Goal: Task Accomplishment & Management: Use online tool/utility

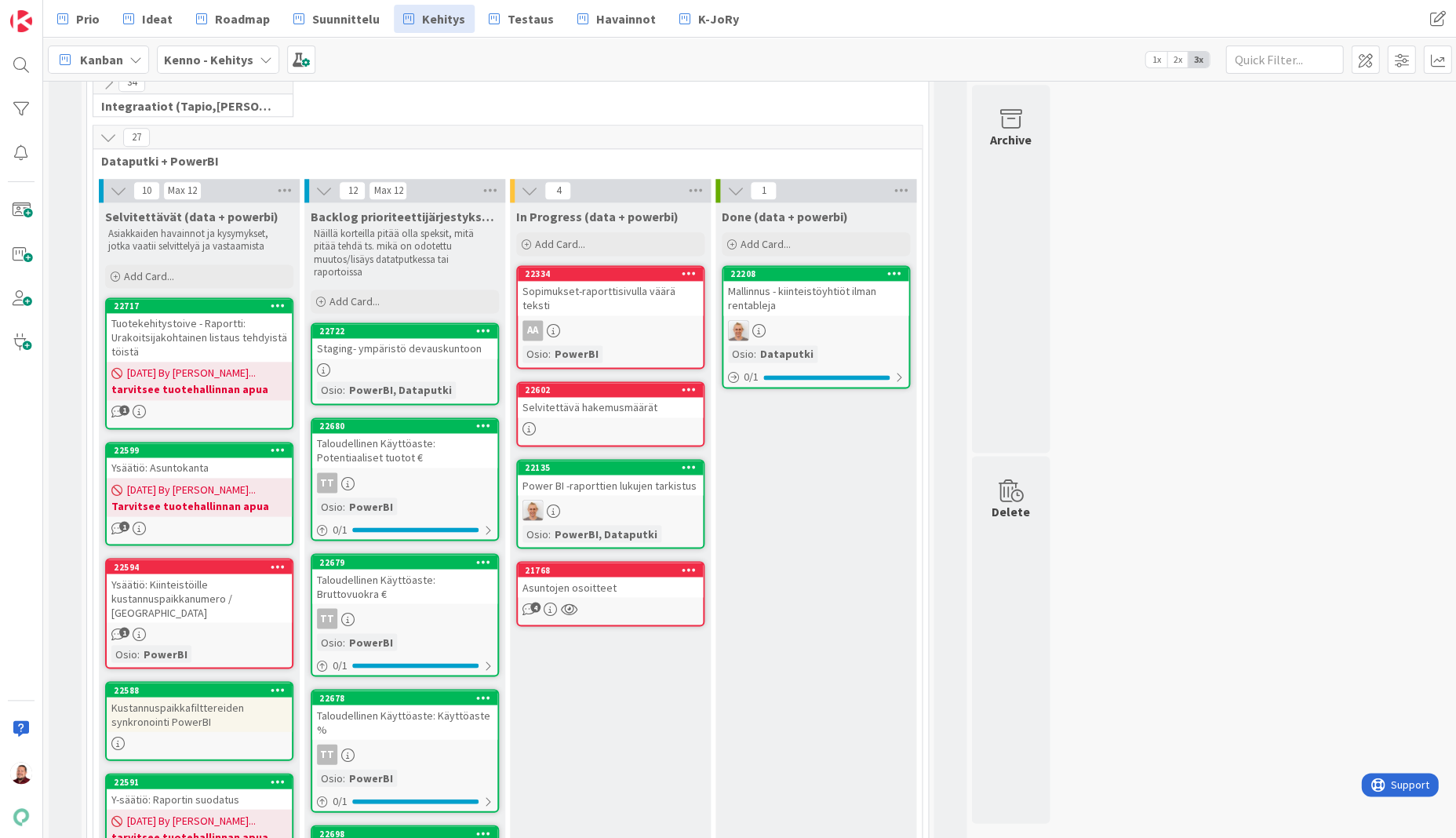
click at [571, 397] on div "Selvitettävä hakemusmäärät" at bounding box center [610, 407] width 185 height 21
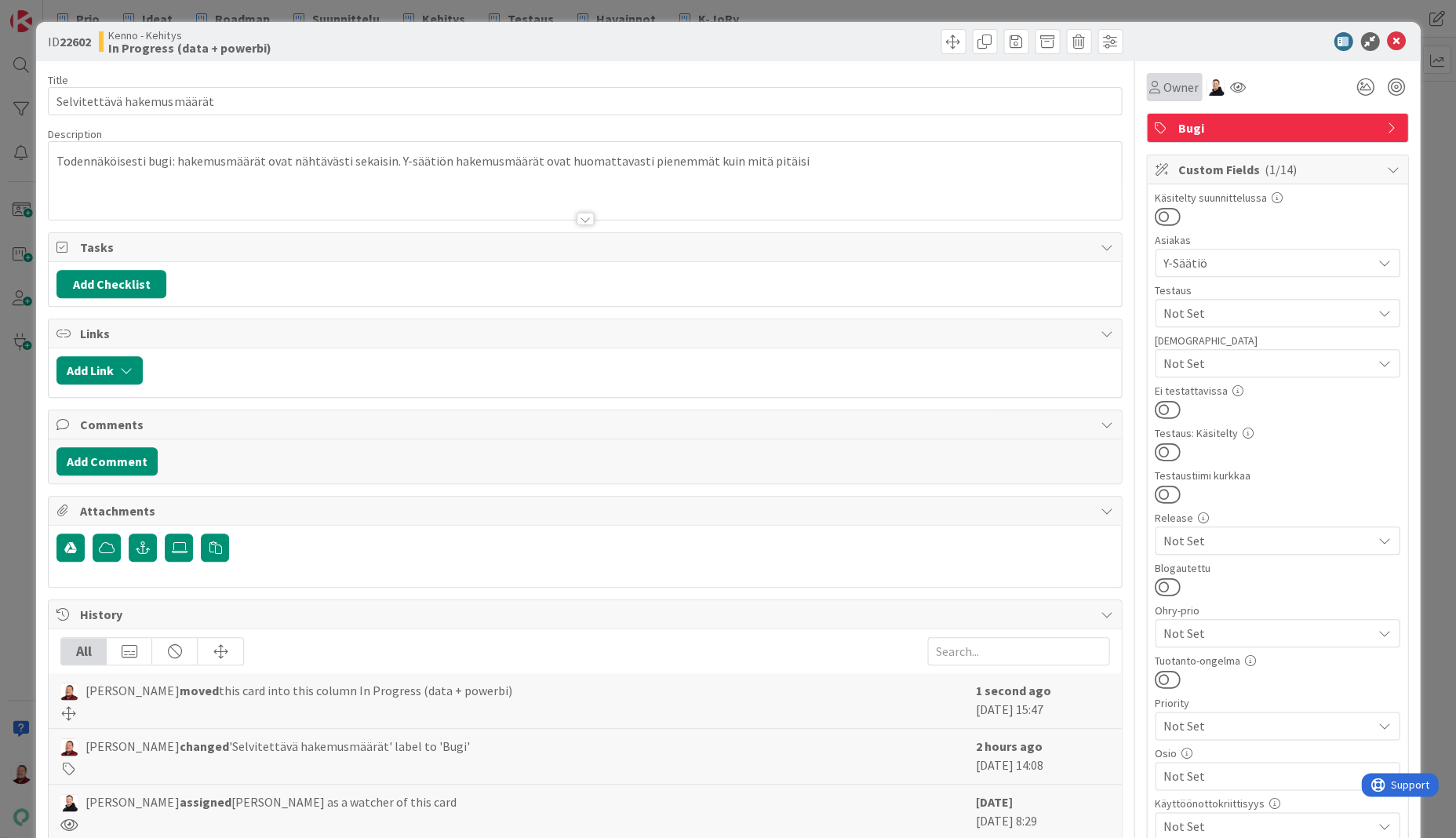
click at [1167, 81] on span "Owner" at bounding box center [1181, 86] width 35 height 19
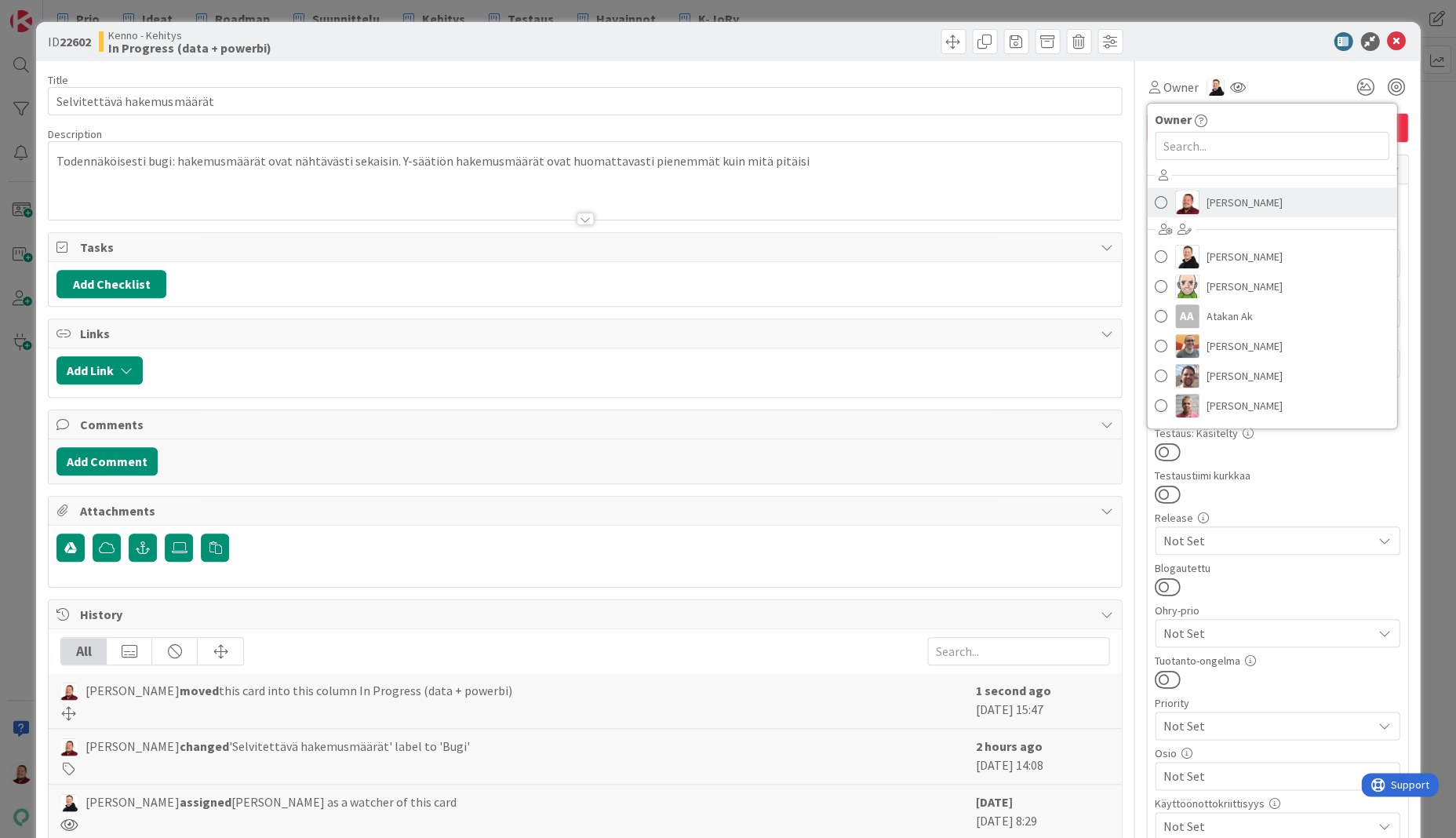
click at [1216, 202] on link "[PERSON_NAME]" at bounding box center [1272, 202] width 249 height 29
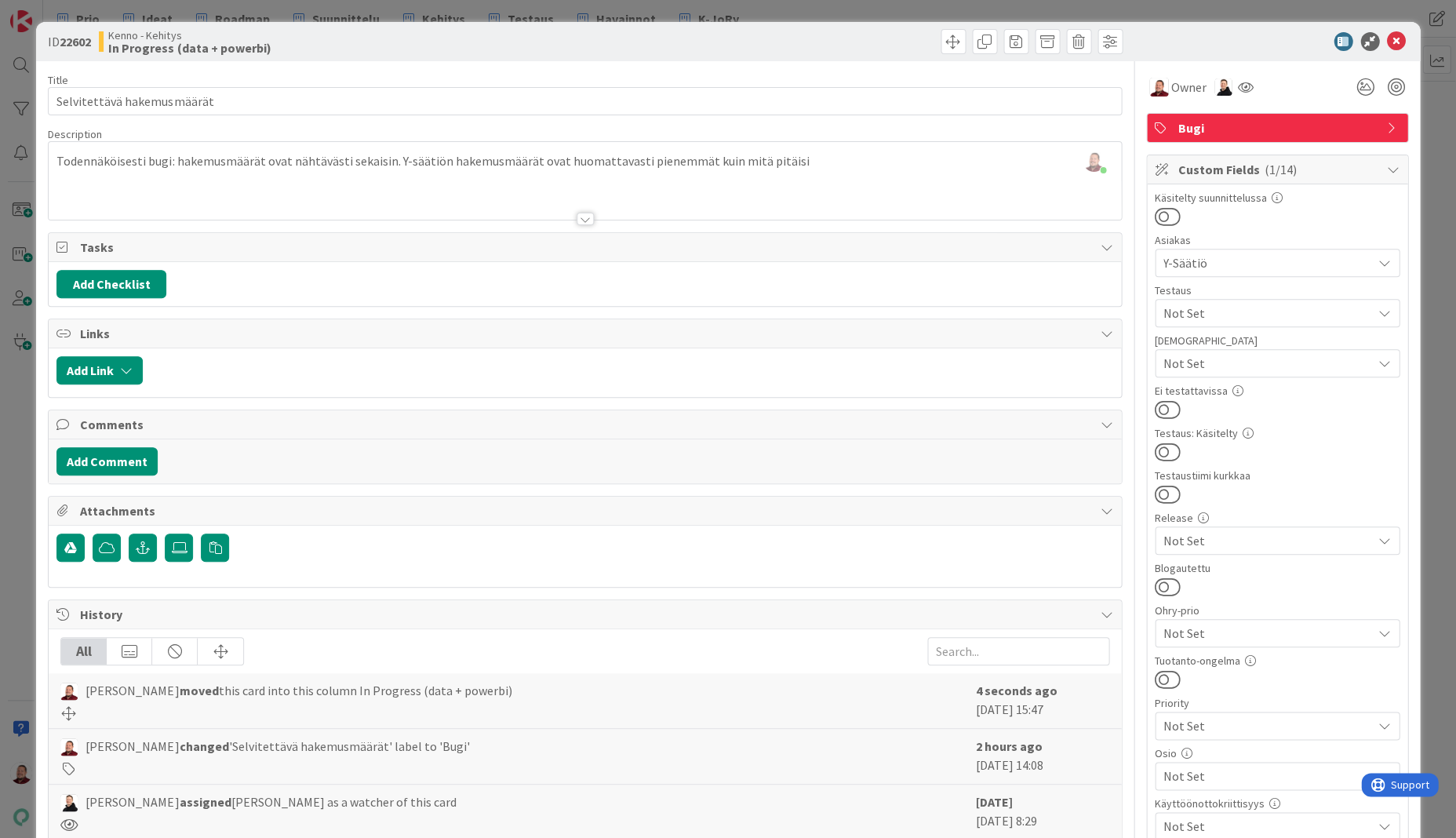
type textarea "x"
click at [704, 149] on div "Juhani Snellman just joined Todennäköisesti bugi: hakemusmäärät ovat nähtävästi…" at bounding box center [584, 180] width 1072 height 77
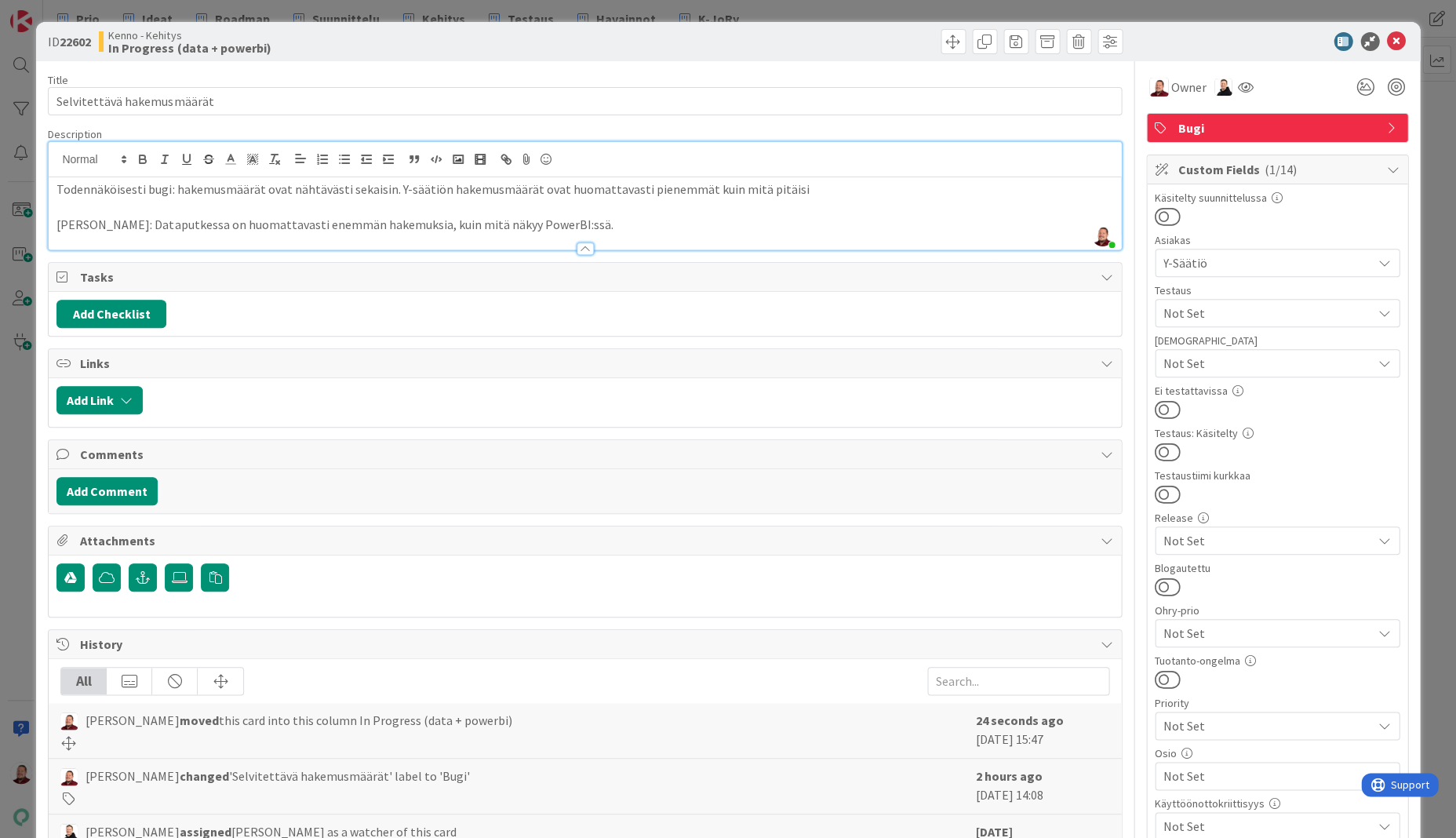
click at [275, 47] on div "Kenno - Kehitys In Progress (data + powerbi)" at bounding box center [340, 42] width 482 height 25
click at [1392, 32] on icon at bounding box center [1396, 41] width 19 height 19
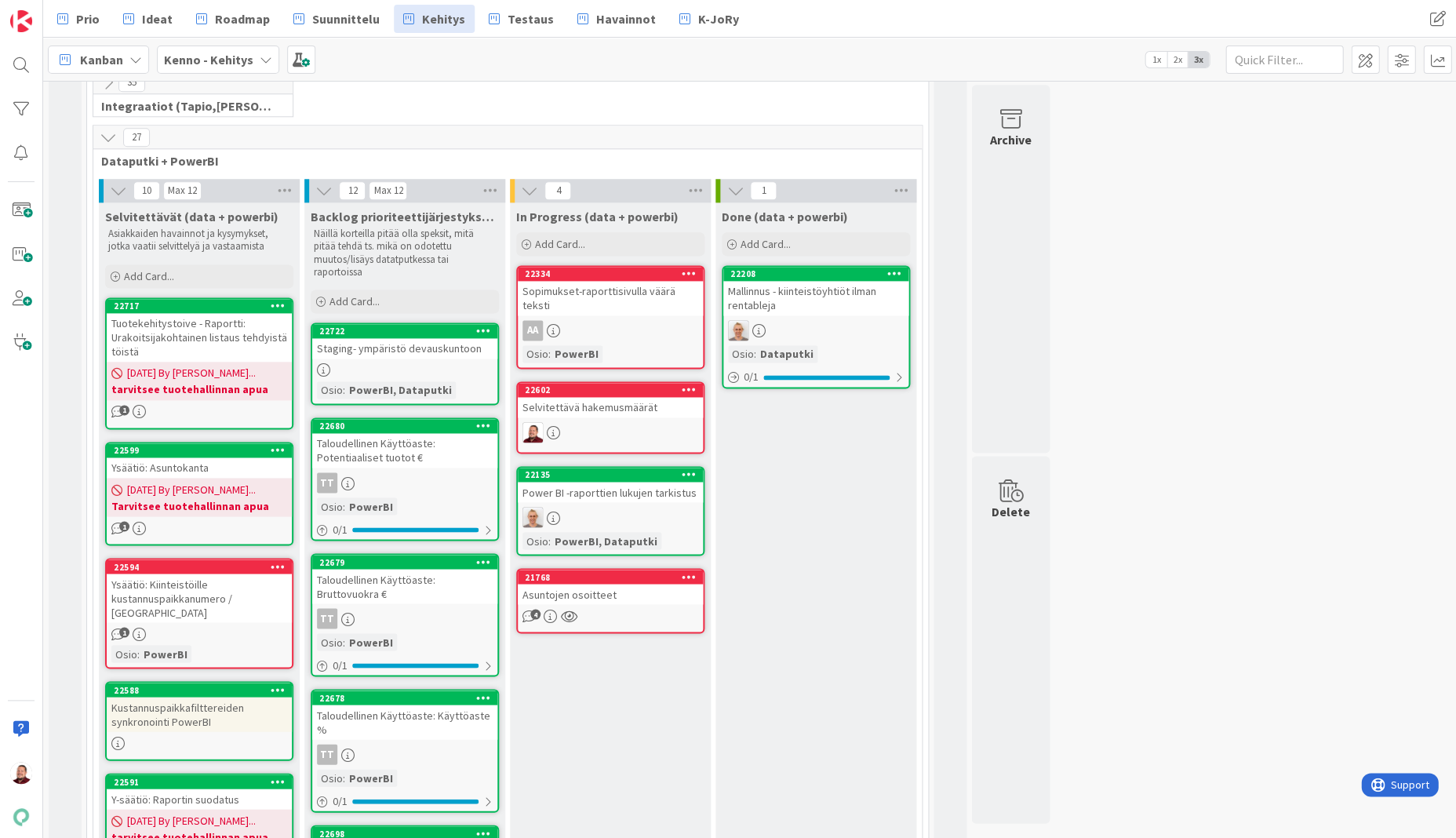
click at [576, 397] on div "Selvitettävä hakemusmäärät" at bounding box center [610, 407] width 185 height 21
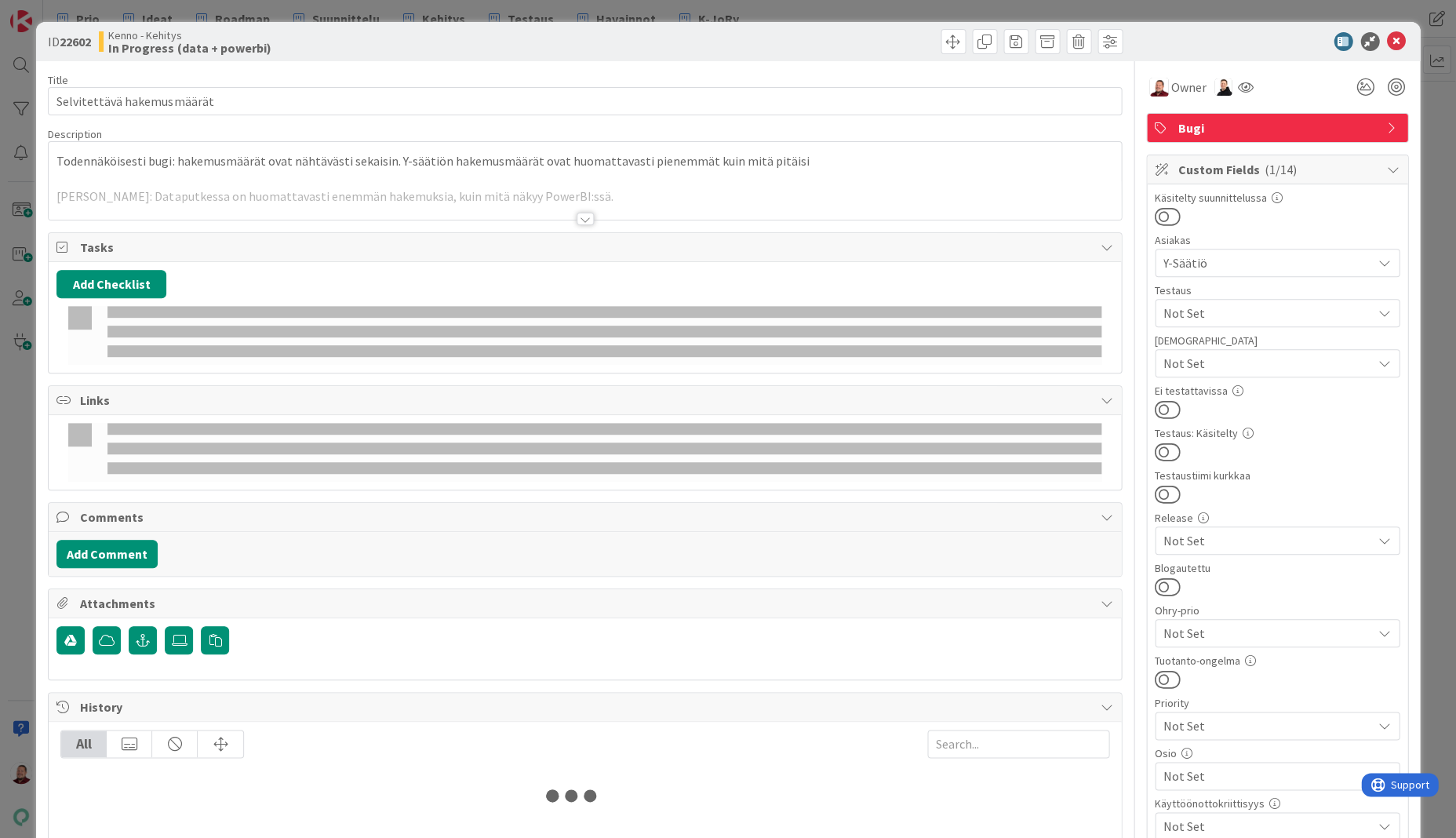
type textarea "x"
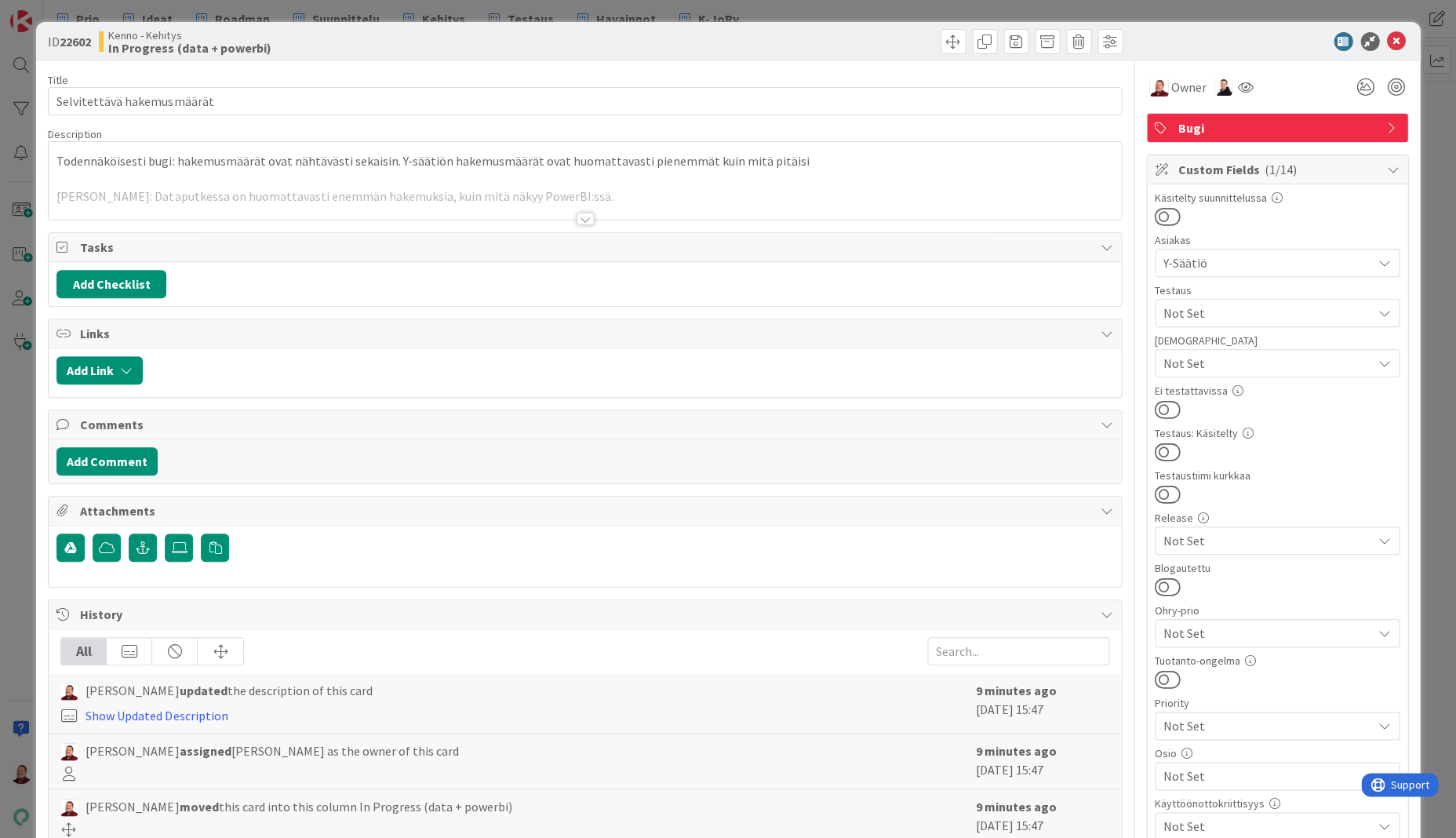
click at [499, 179] on div at bounding box center [584, 199] width 1072 height 40
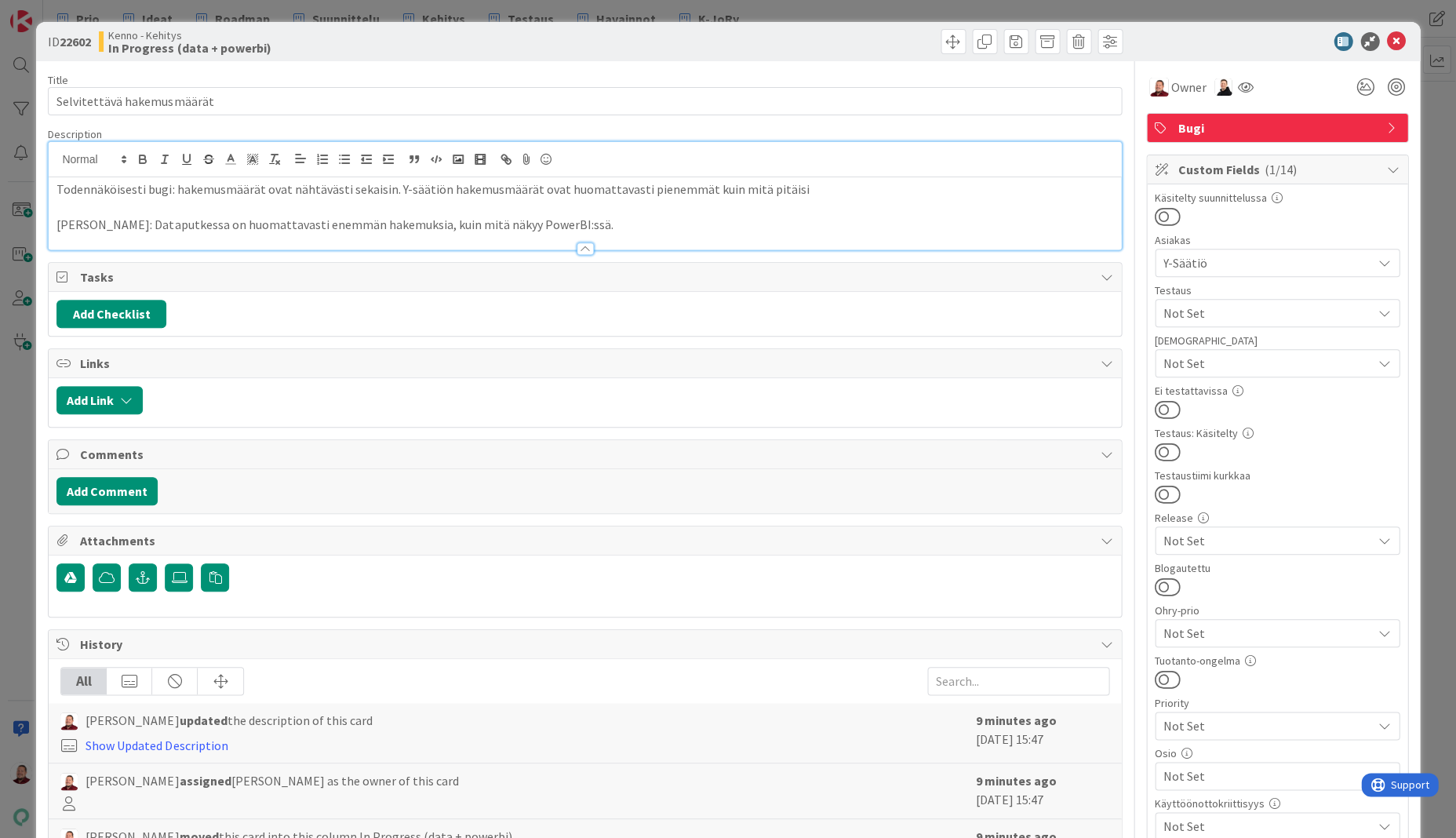
click at [482, 216] on p "Juhani: Dataputkessa on huomattavasti enemmän hakemuksia, kuin mitä näkyy Power…" at bounding box center [584, 224] width 1056 height 18
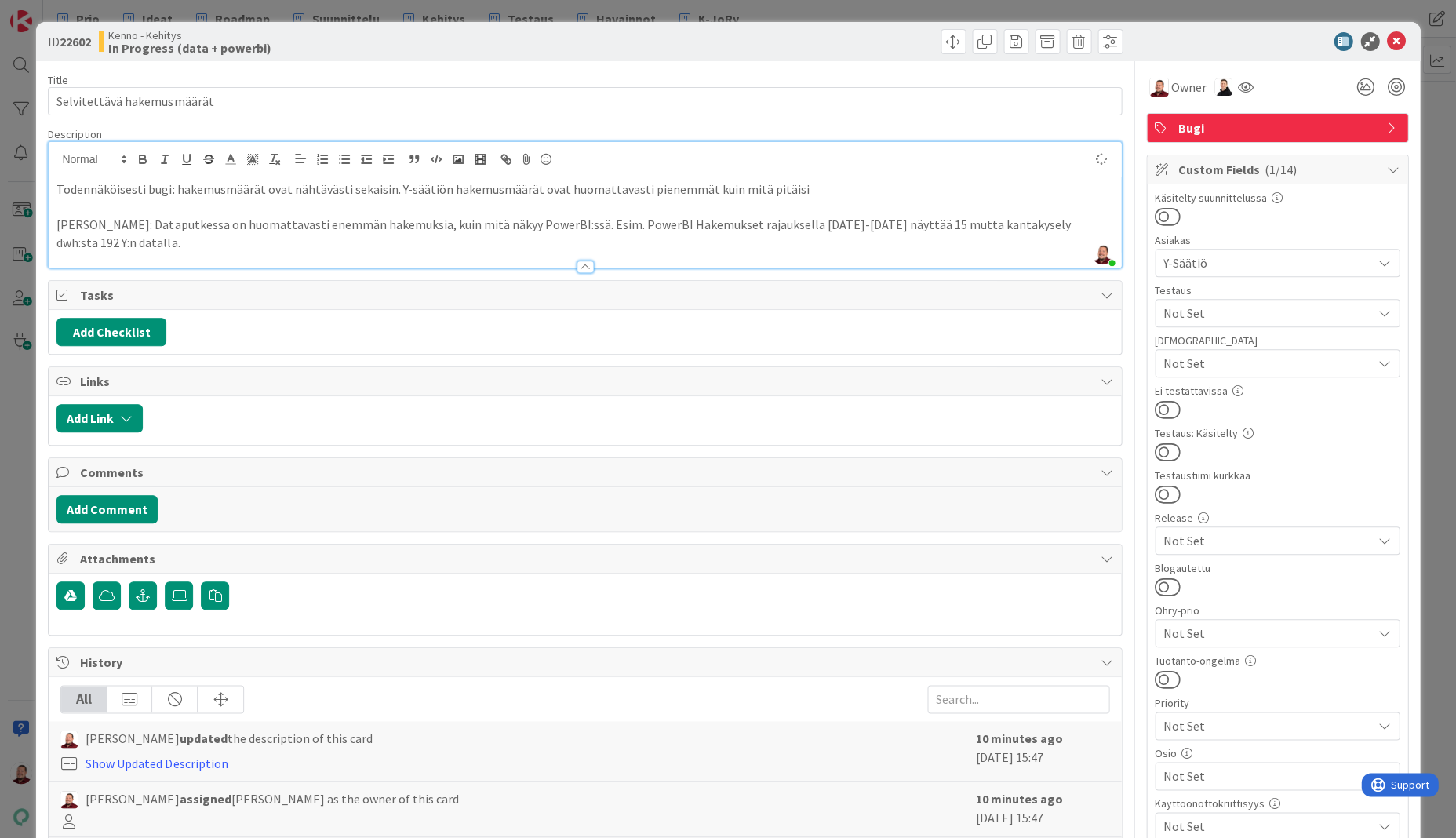
type textarea "x"
click at [1244, 32] on div at bounding box center [1269, 41] width 277 height 19
click at [1400, 38] on icon at bounding box center [1396, 41] width 19 height 19
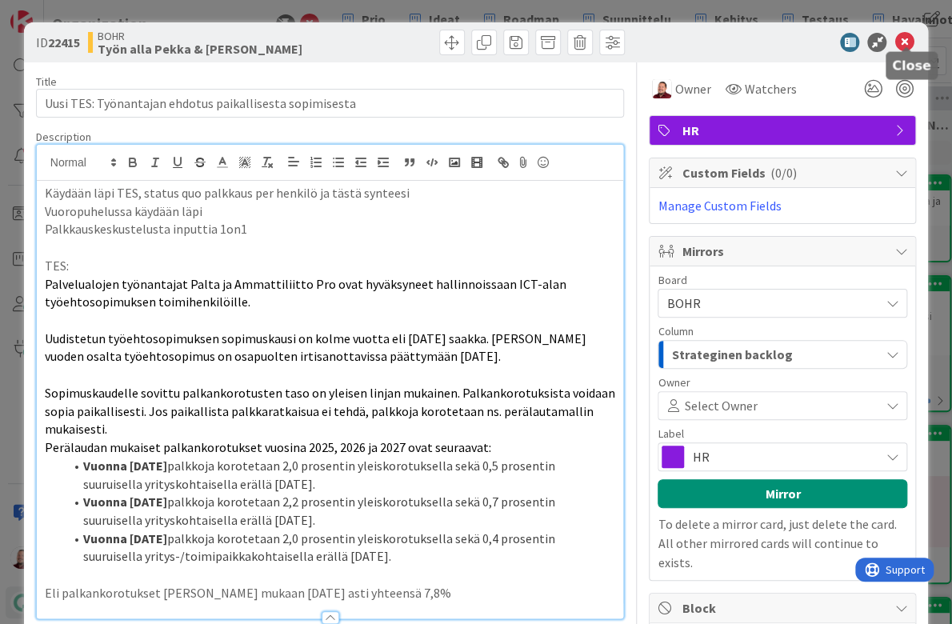
click at [909, 35] on icon at bounding box center [904, 42] width 19 height 19
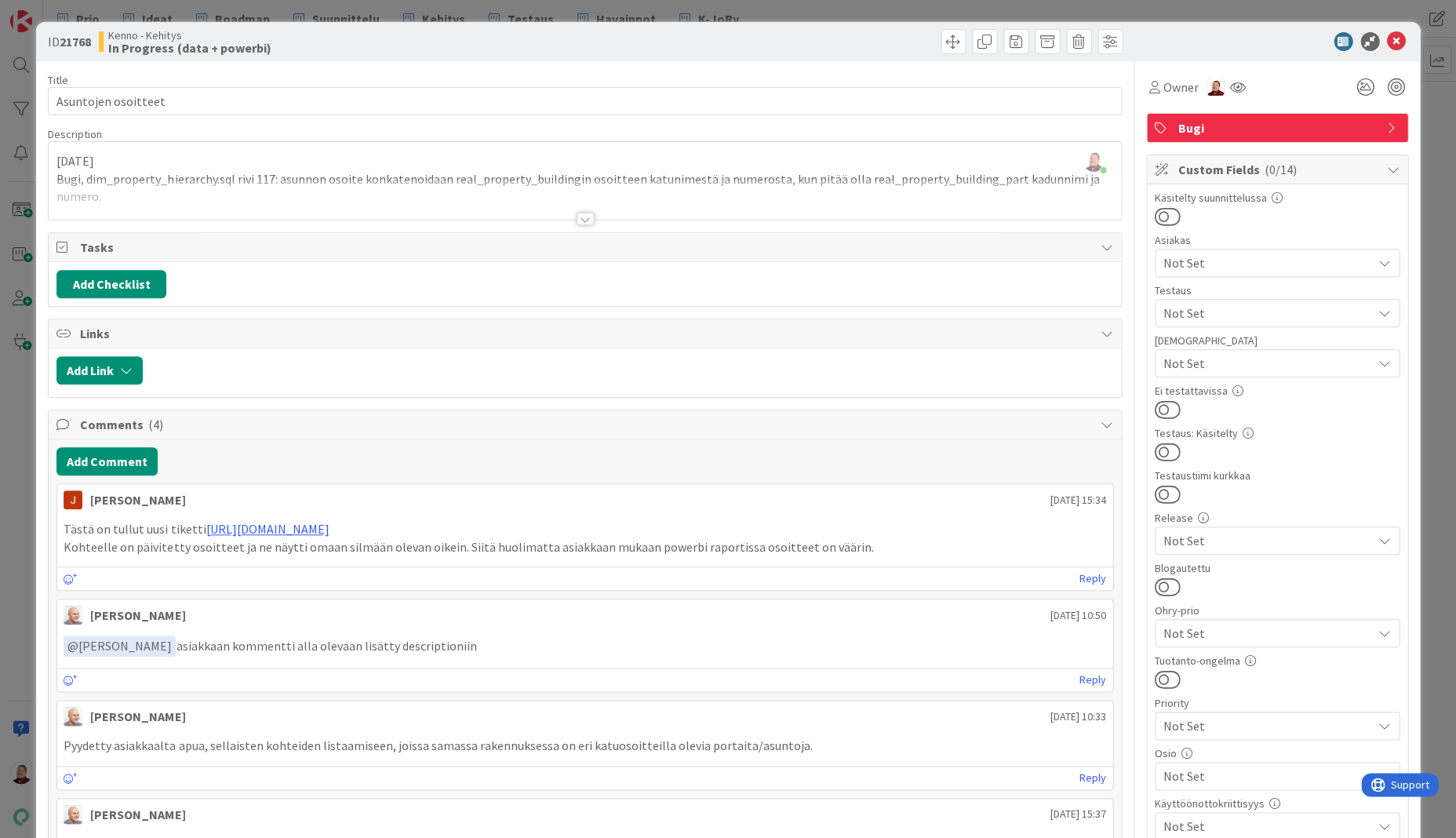
click at [1197, 766] on span "Not Set" at bounding box center [1268, 775] width 209 height 19
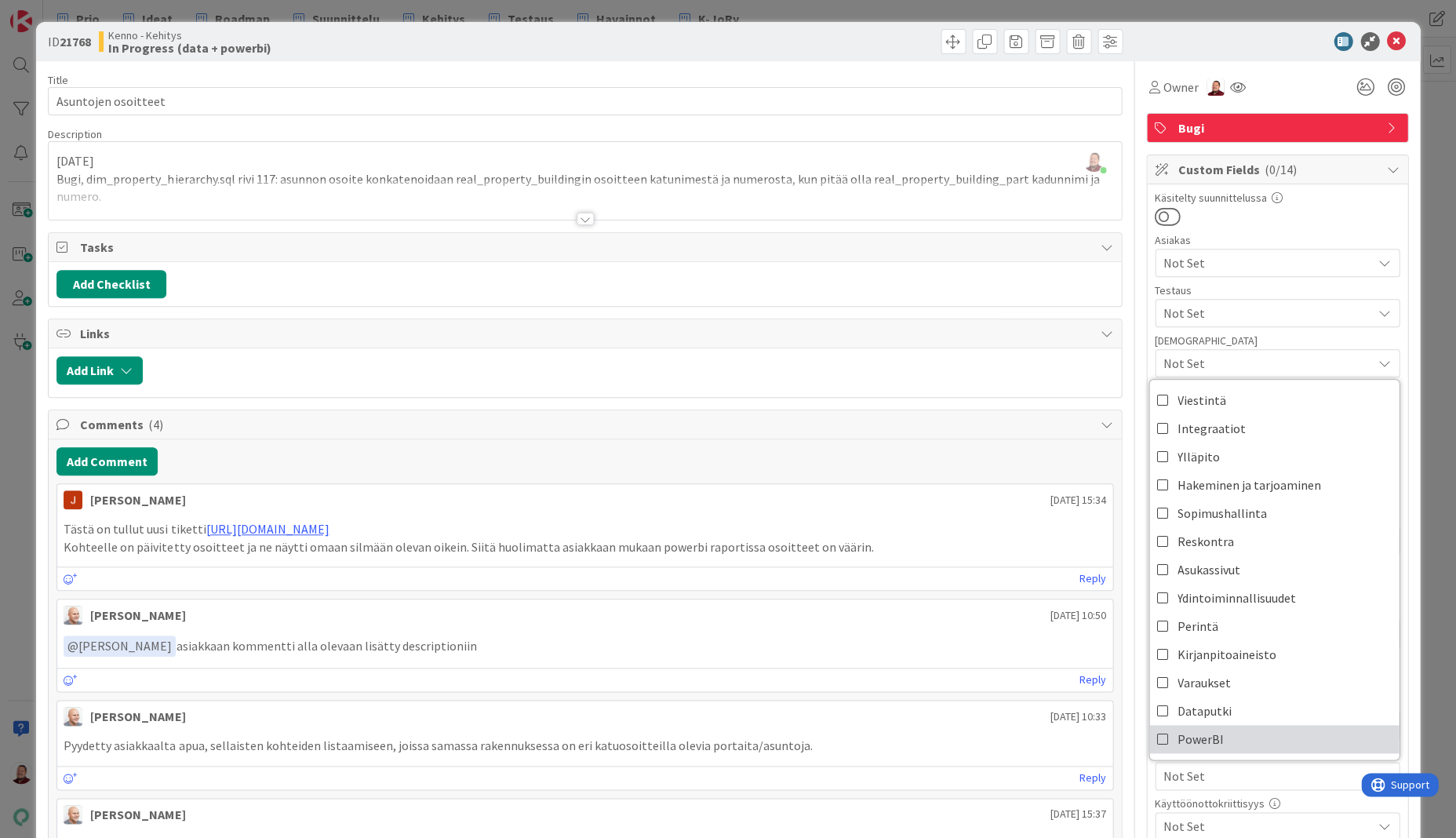
click at [1192, 727] on span "PowerBI" at bounding box center [1200, 739] width 46 height 24
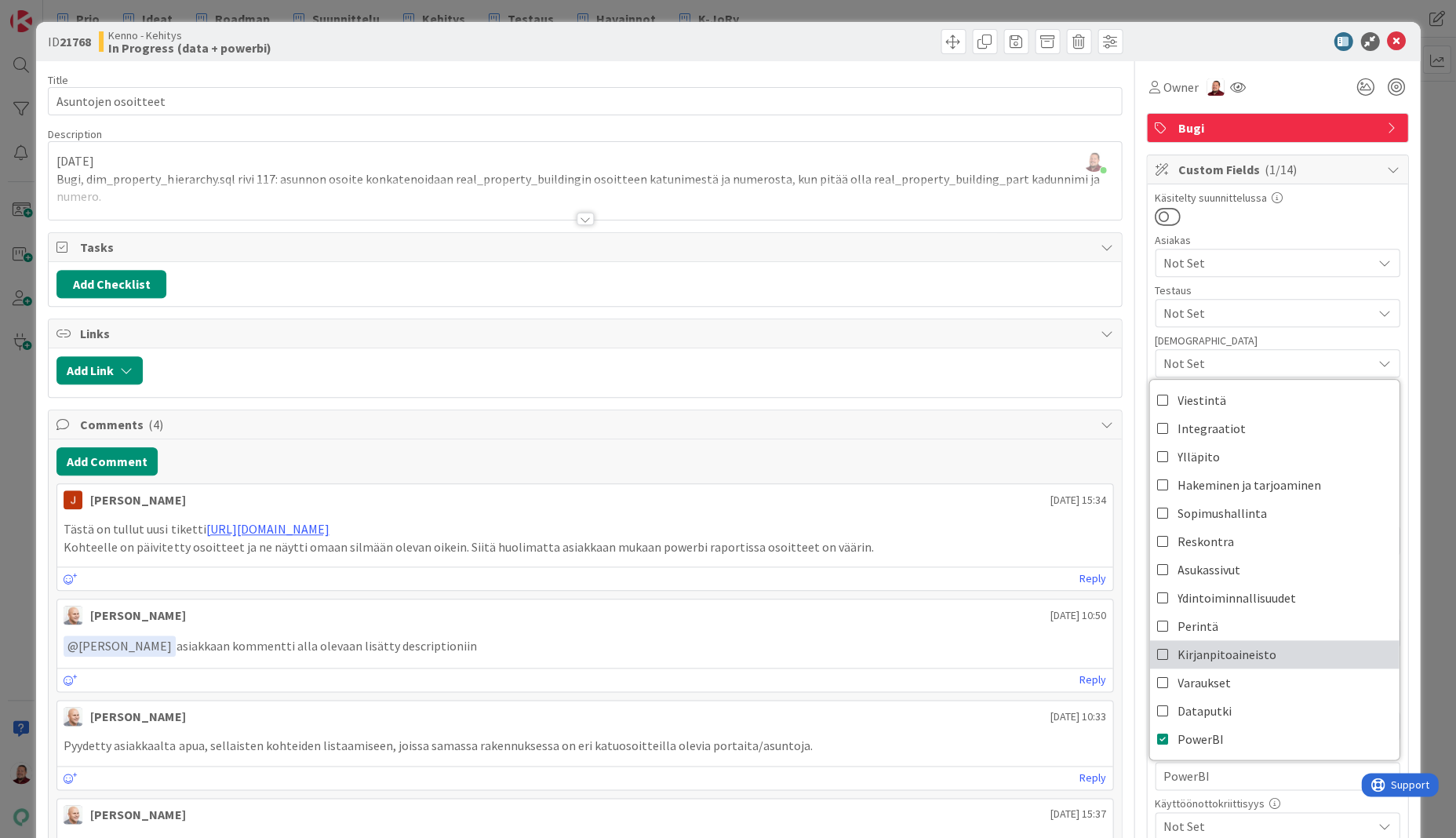
type textarea "x"
click at [1398, 33] on icon at bounding box center [1396, 41] width 19 height 19
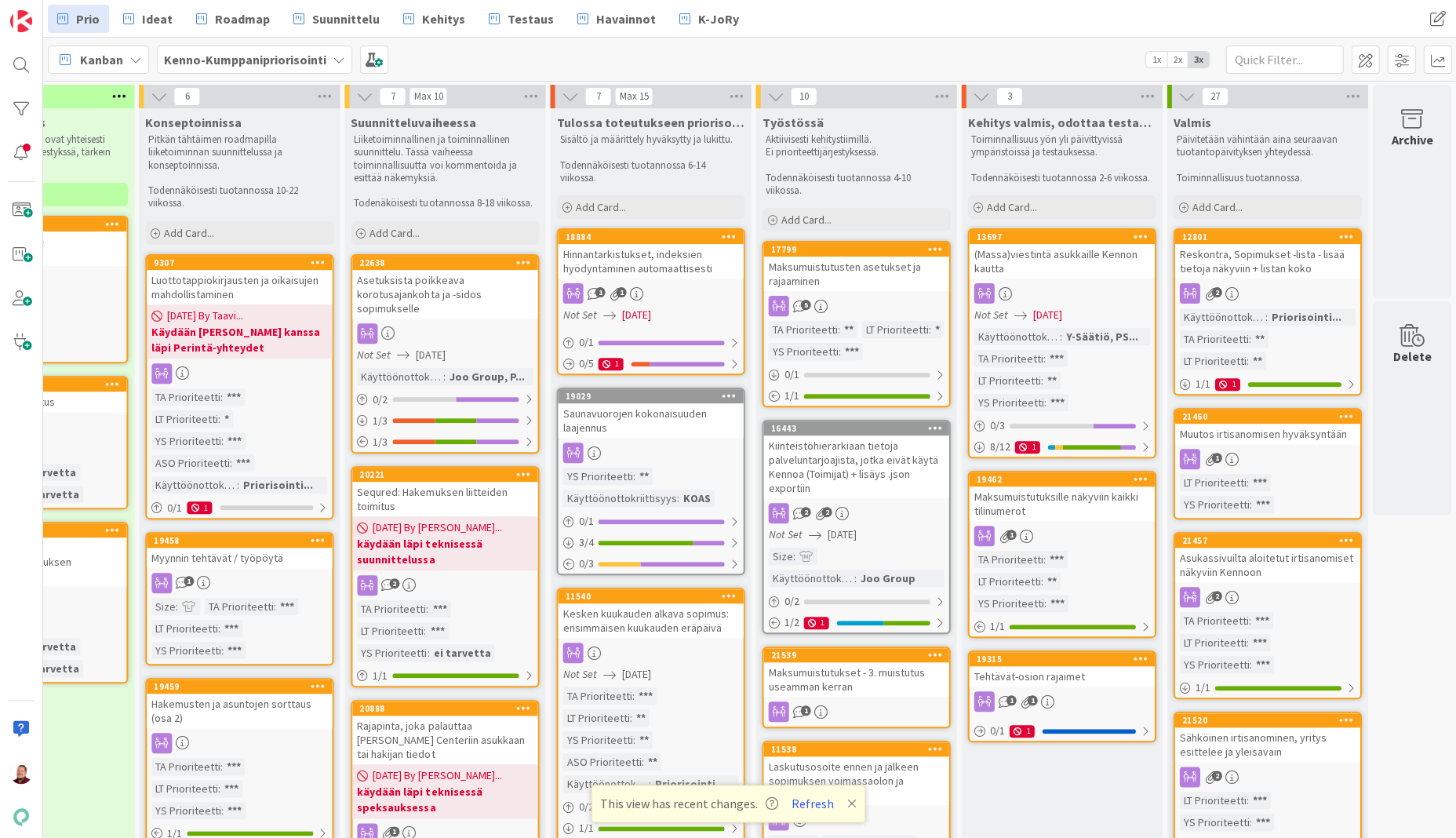
scroll to position [0, 527]
click at [801, 798] on button "Refresh" at bounding box center [813, 803] width 53 height 21
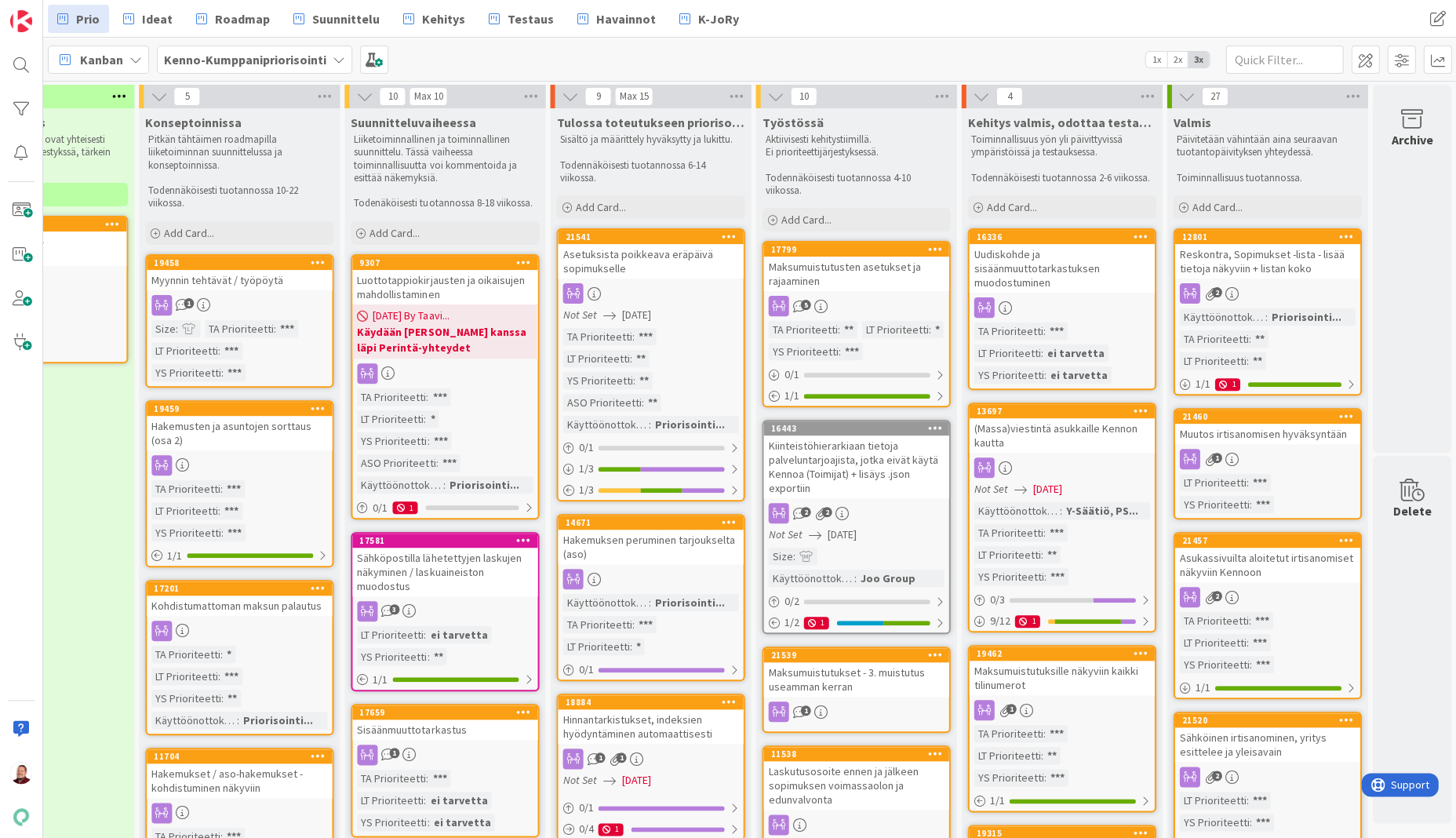
scroll to position [0, 527]
click at [198, 270] on div "Myynnin tehtävät / työpöytä" at bounding box center [239, 279] width 185 height 21
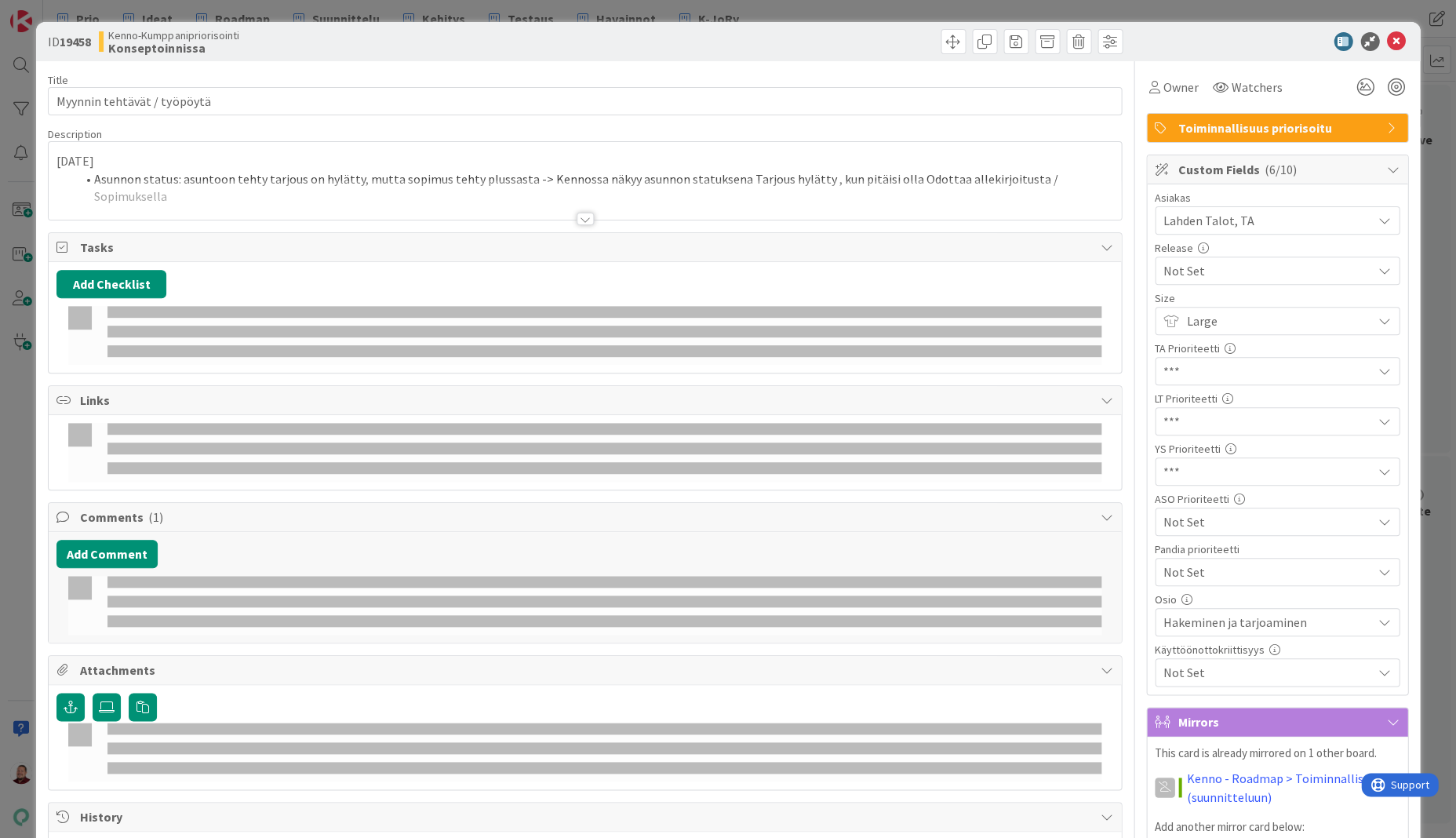
type textarea "x"
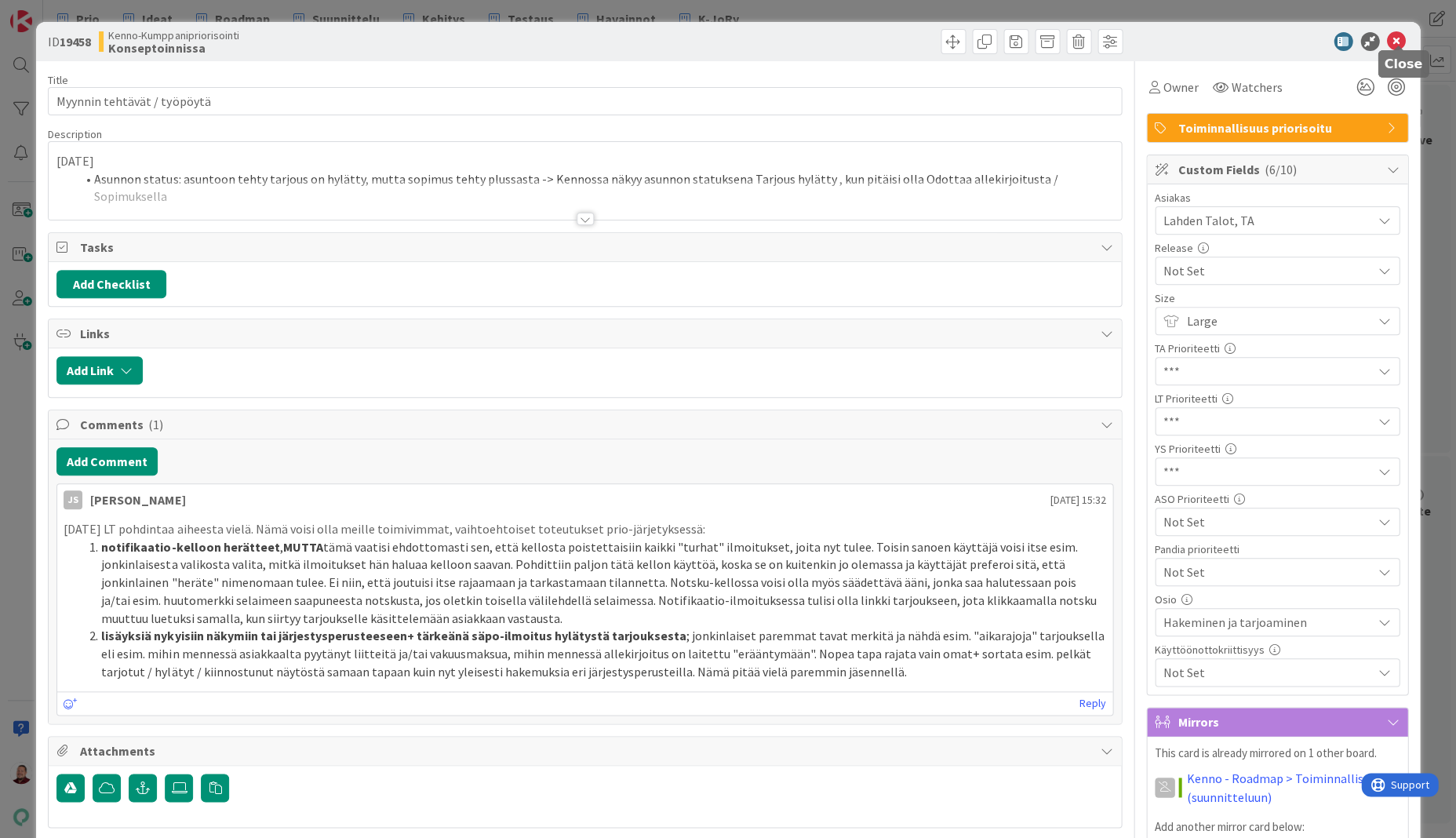
click at [1400, 35] on icon at bounding box center [1396, 41] width 19 height 19
